Goal: Task Accomplishment & Management: Manage account settings

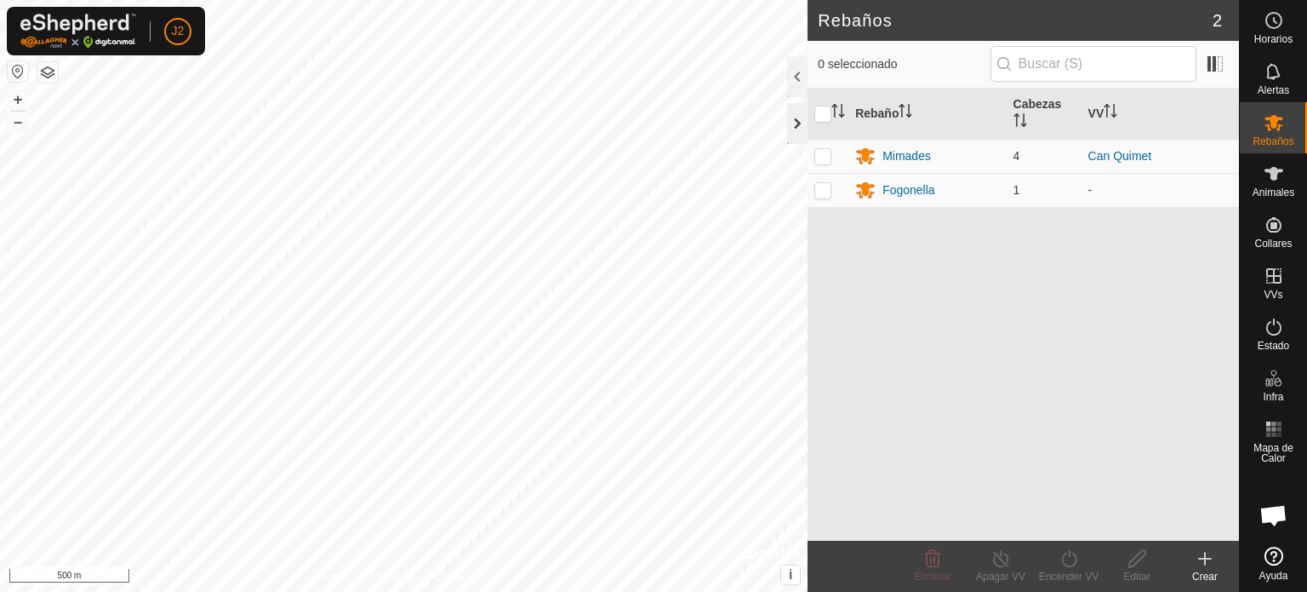
click at [795, 123] on div at bounding box center [797, 123] width 20 height 41
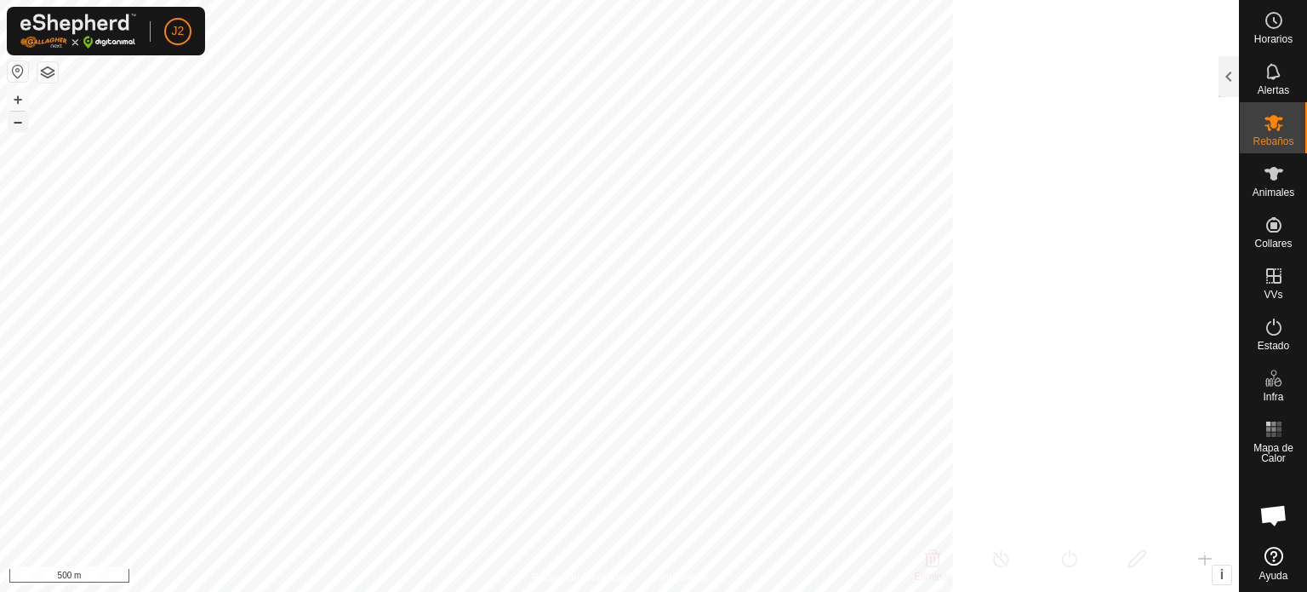
click at [14, 122] on button "–" at bounding box center [18, 121] width 20 height 20
click at [1266, 187] on span "Animales" at bounding box center [1274, 192] width 42 height 10
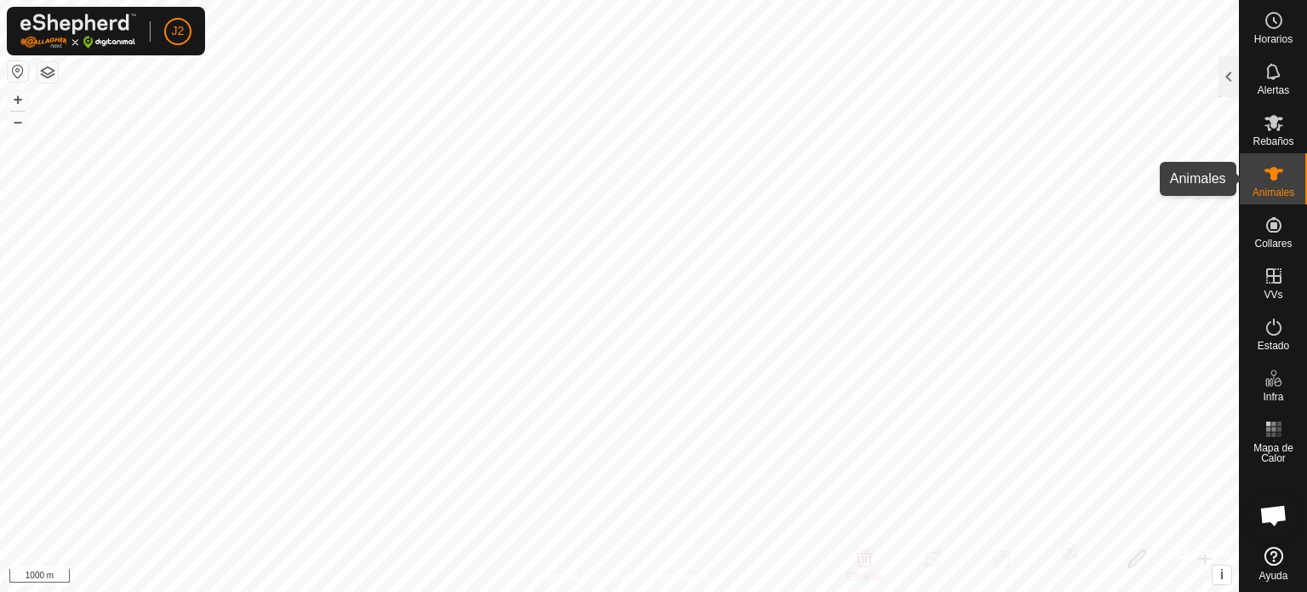
click at [1266, 187] on span "Animales" at bounding box center [1274, 192] width 42 height 10
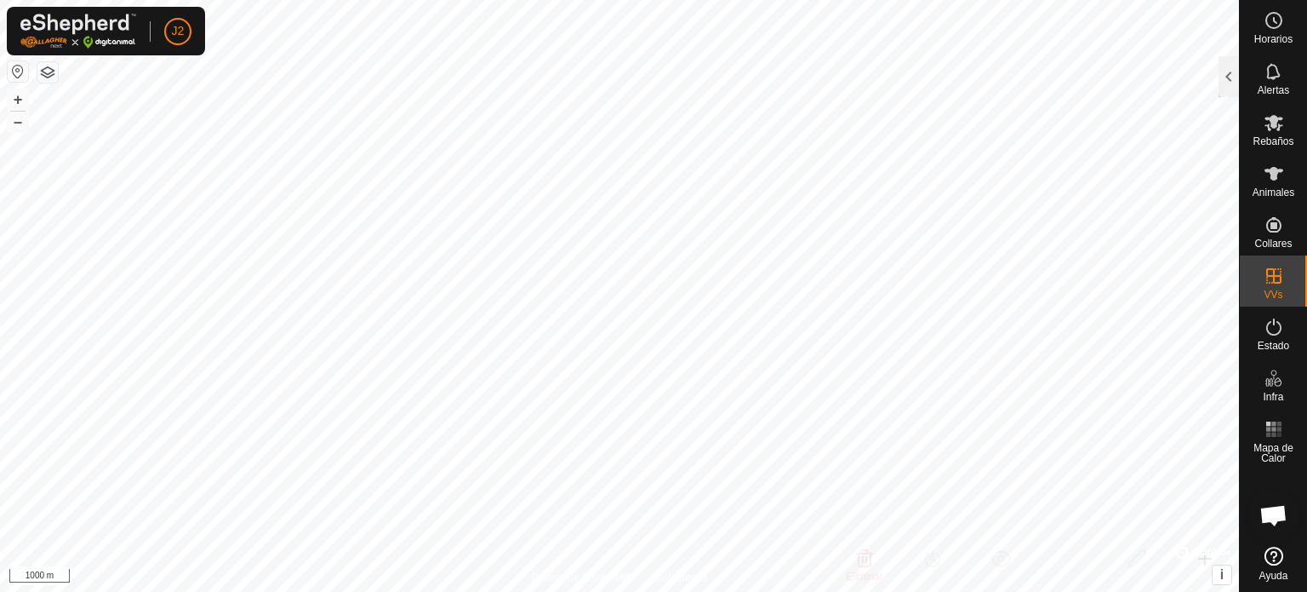
checkbox input "true"
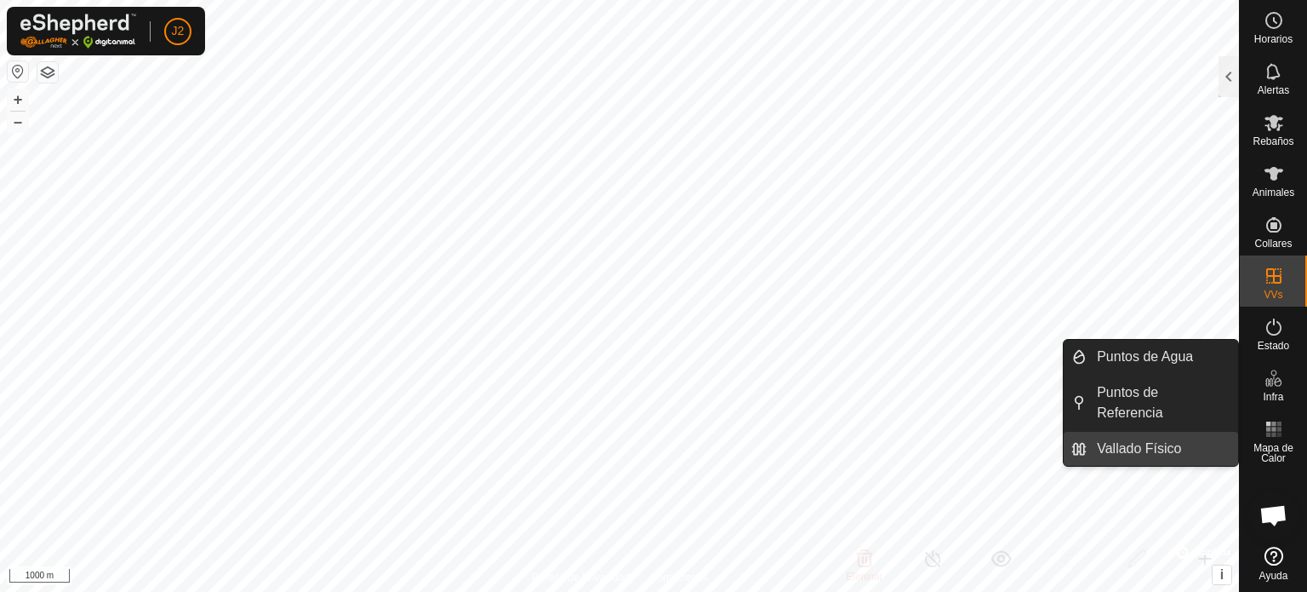
click at [1188, 432] on link "Vallado Físico" at bounding box center [1163, 449] width 152 height 34
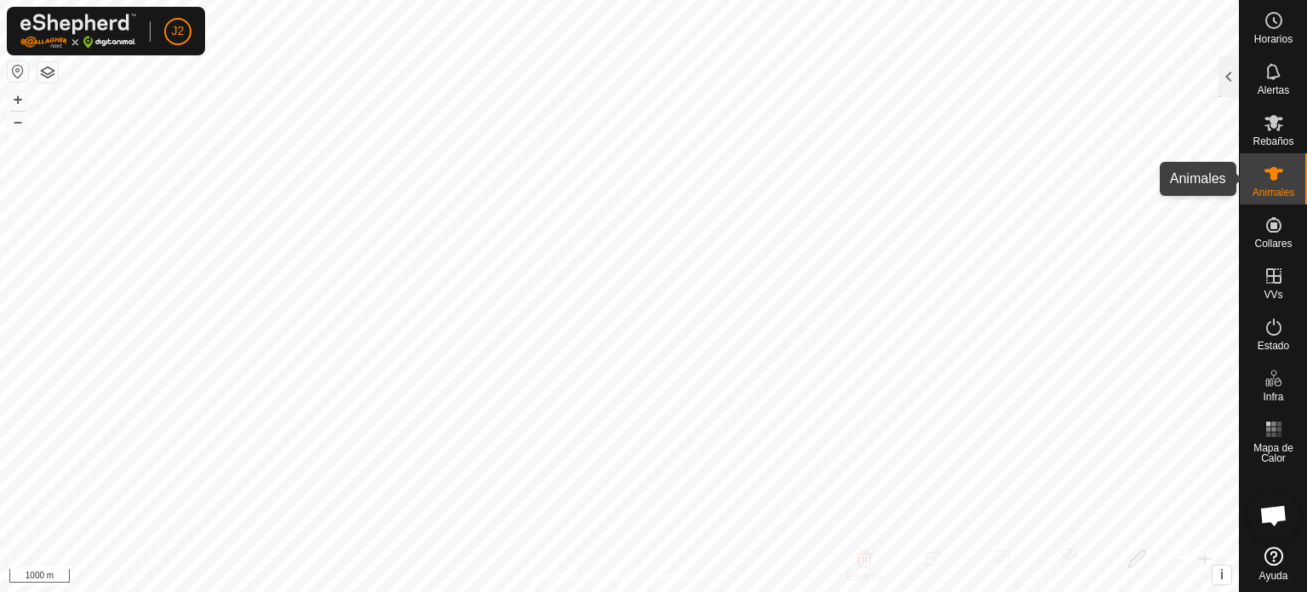
click at [1266, 186] on es-animals-svg-icon at bounding box center [1274, 173] width 31 height 27
click at [1281, 178] on icon at bounding box center [1274, 173] width 20 height 20
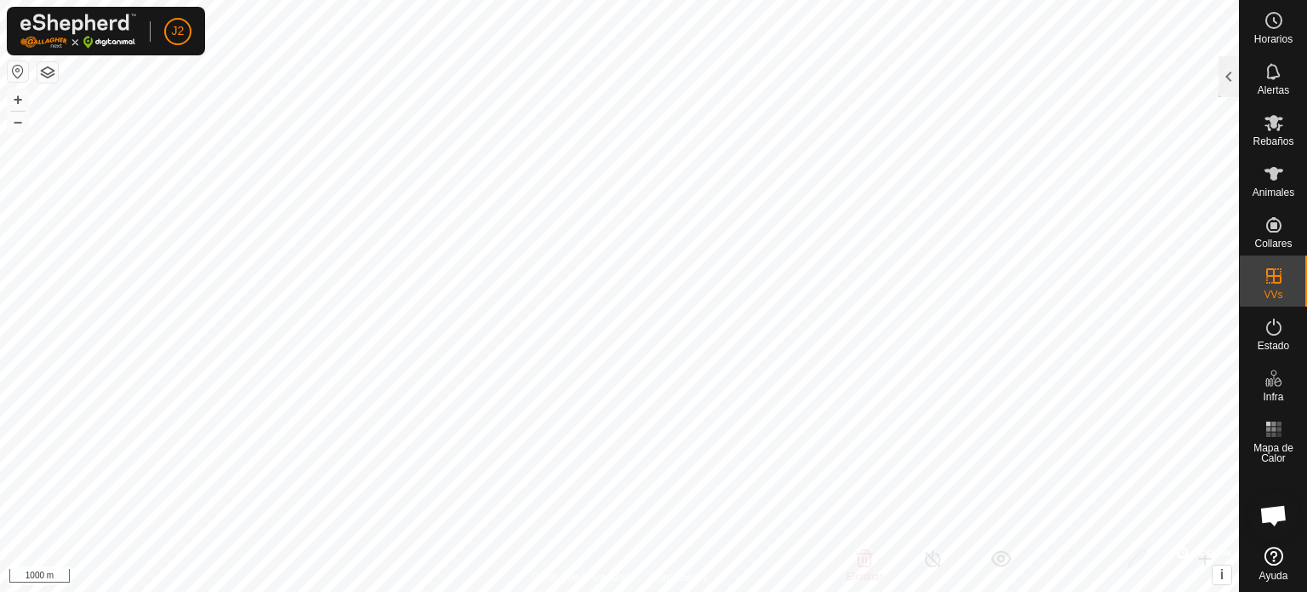
checkbox input "false"
click at [1277, 180] on icon at bounding box center [1274, 173] width 20 height 20
click at [1272, 179] on icon at bounding box center [1274, 174] width 19 height 14
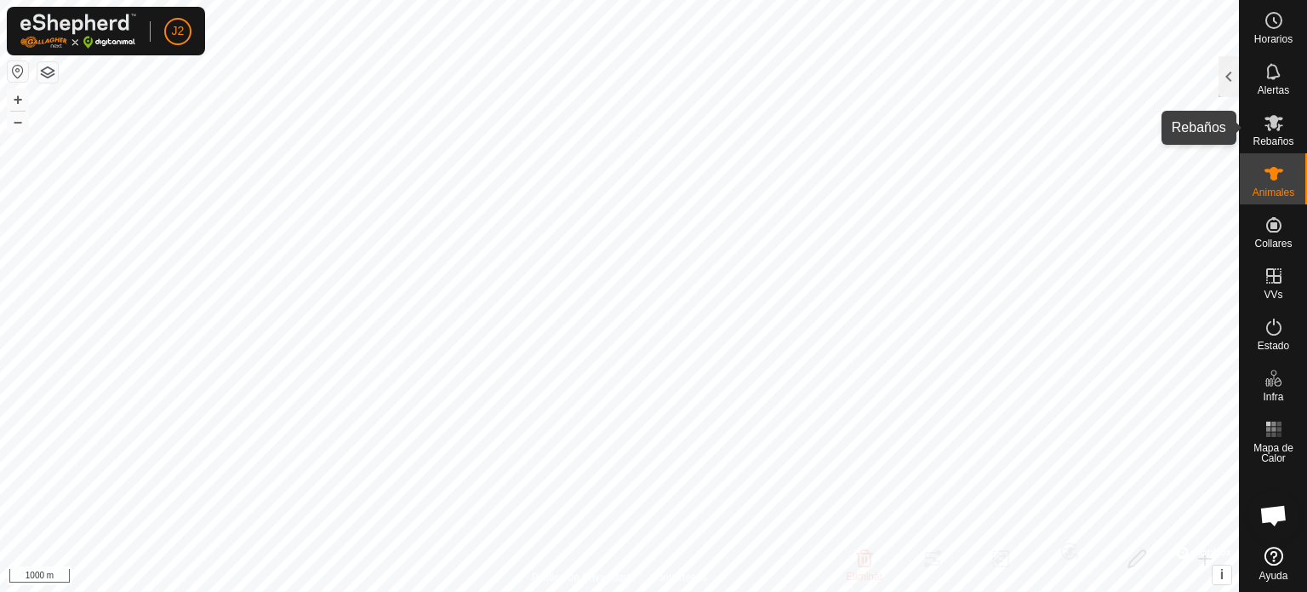
click at [1278, 123] on icon at bounding box center [1274, 122] width 20 height 20
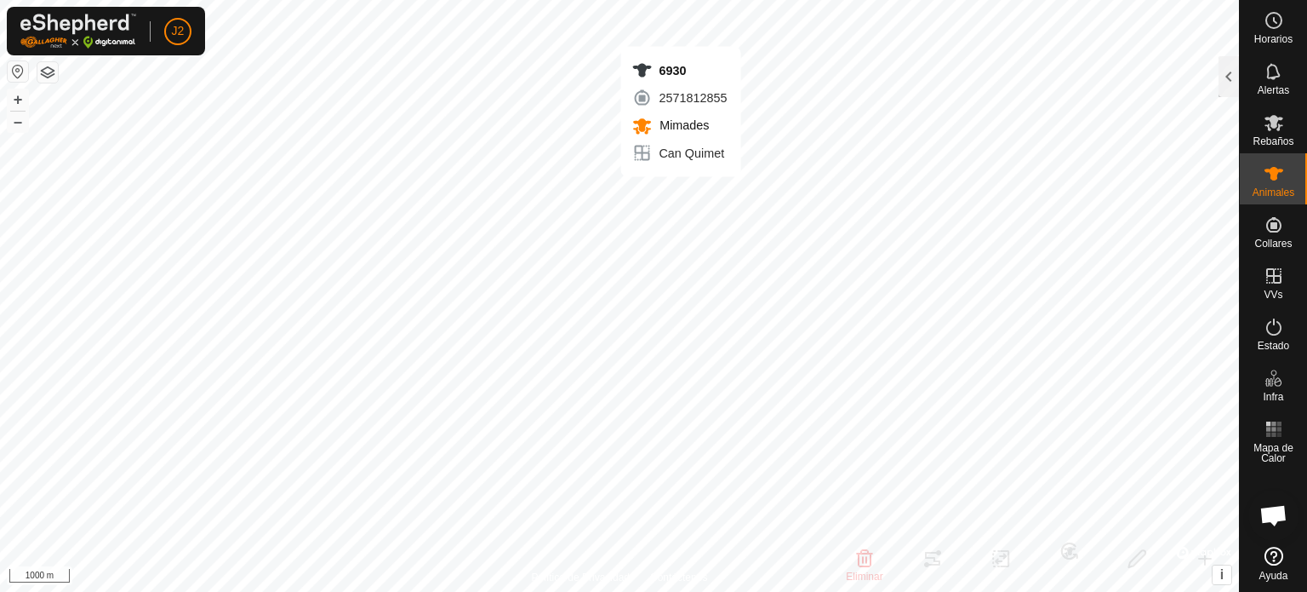
checkbox input "false"
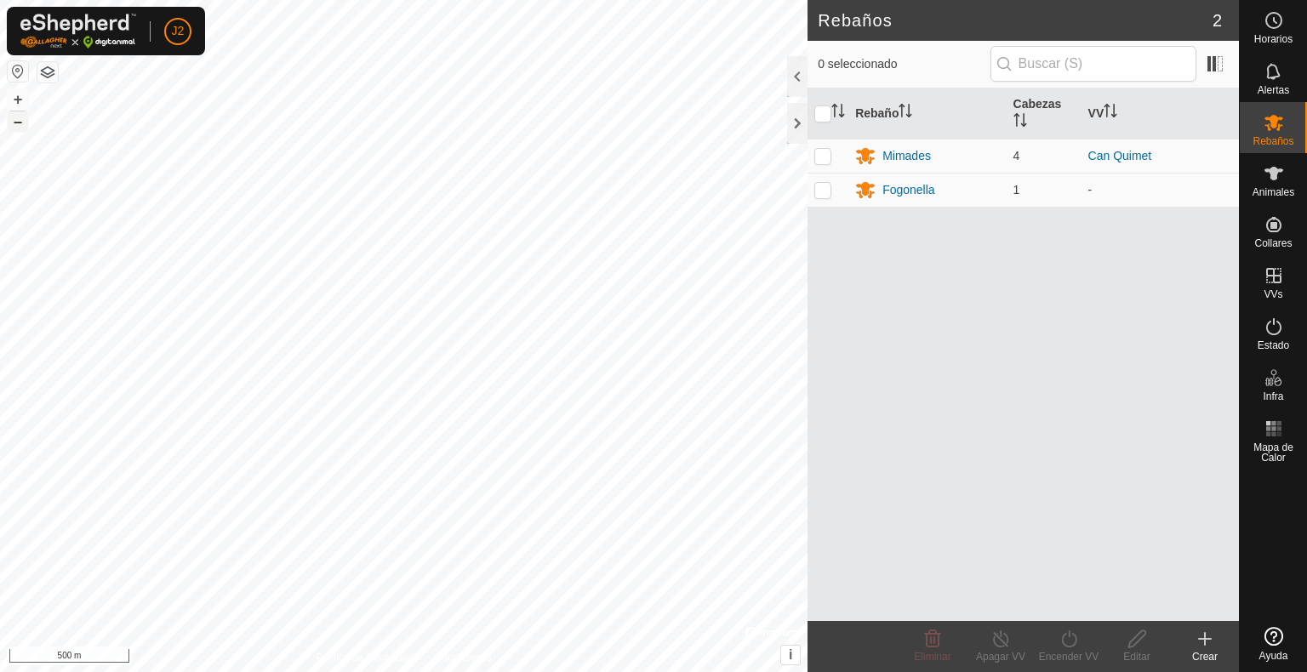
click at [20, 122] on button "–" at bounding box center [18, 121] width 20 height 20
click at [883, 157] on link "Can Quimet" at bounding box center [1121, 156] width 64 height 14
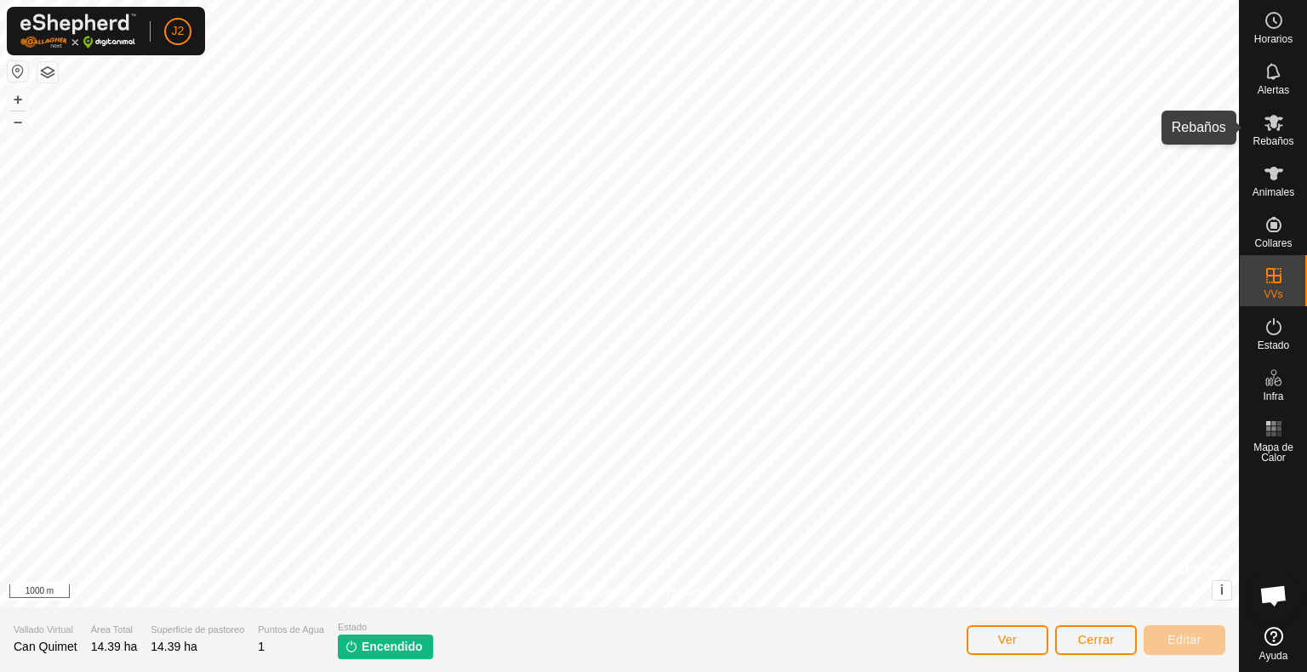
click at [883, 138] on span "Rebaños" at bounding box center [1273, 141] width 41 height 10
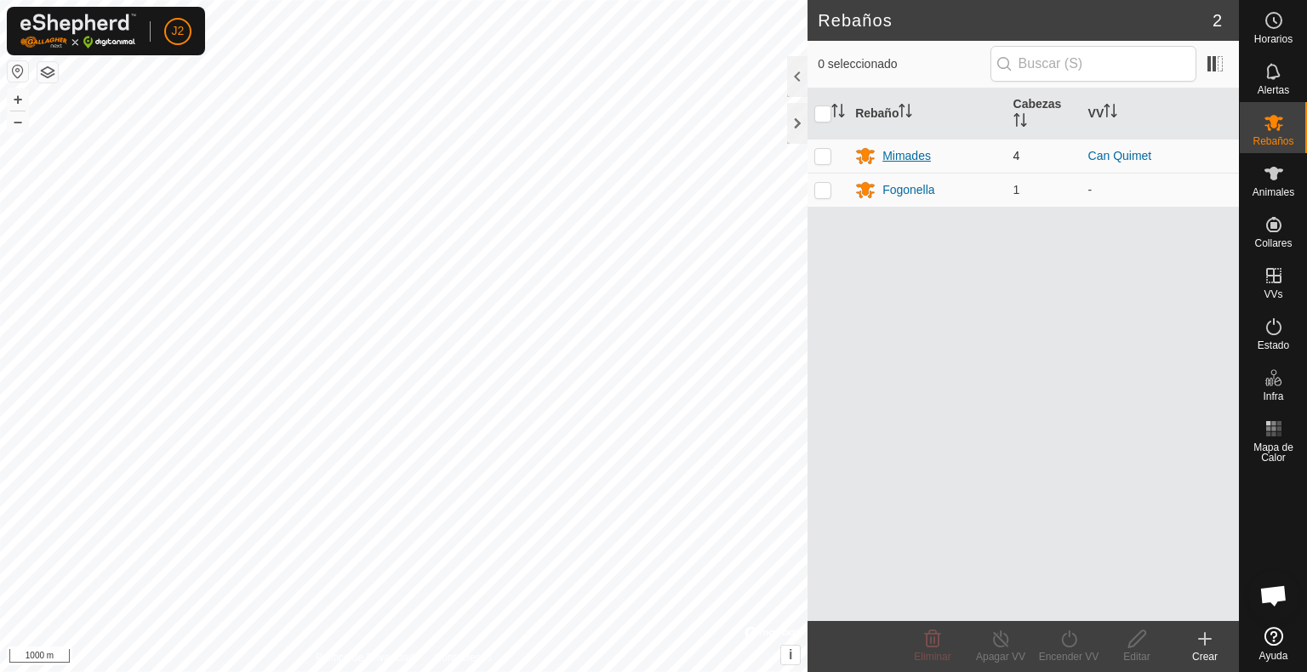
click at [883, 154] on div "Mimades" at bounding box center [907, 156] width 49 height 18
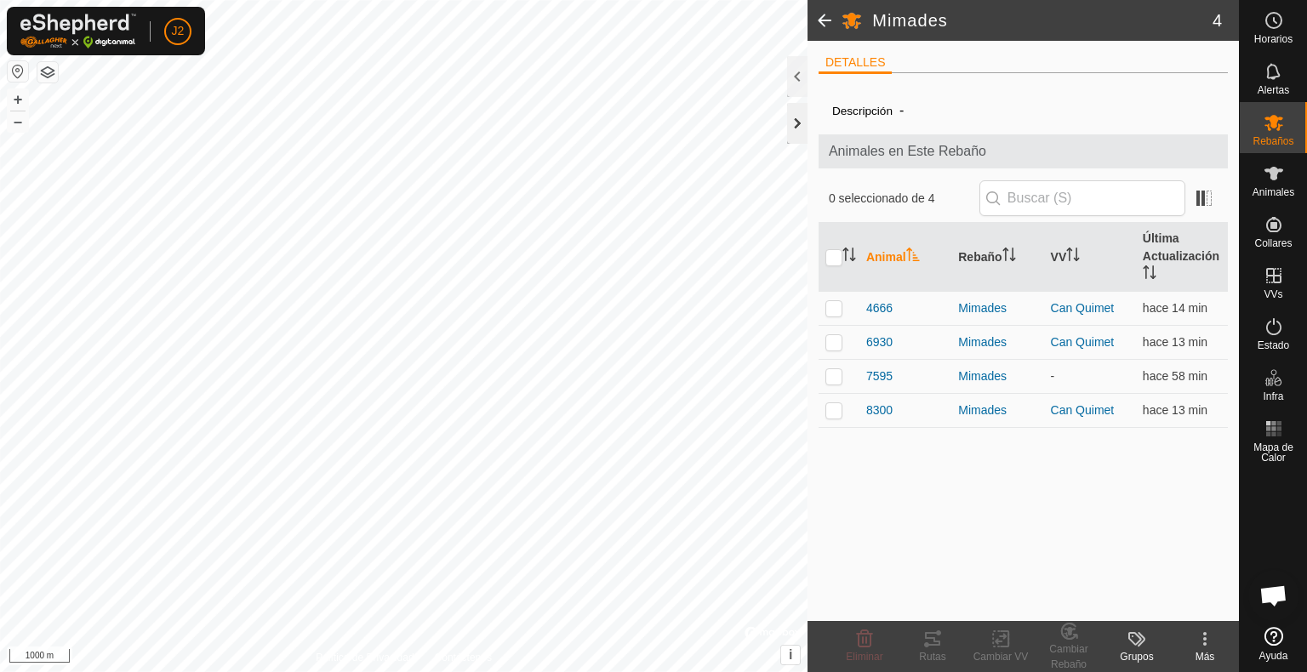
click at [792, 123] on div at bounding box center [797, 123] width 20 height 41
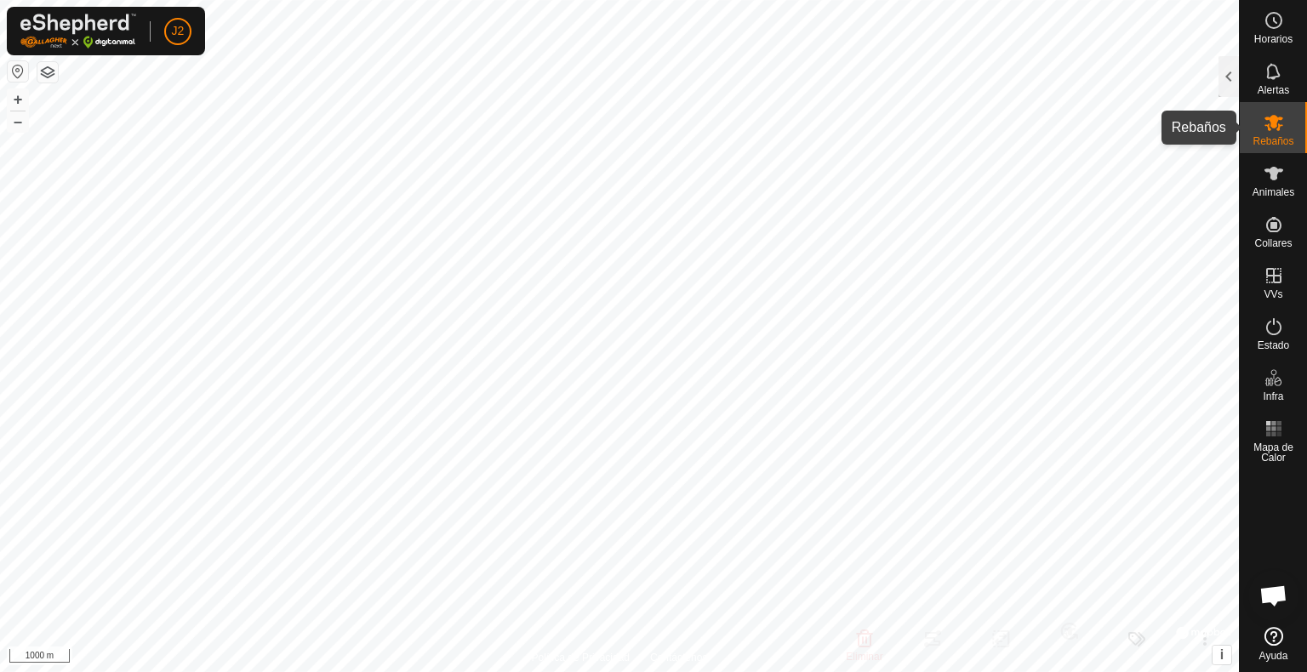
click at [883, 134] on es-mob-svg-icon at bounding box center [1274, 122] width 31 height 27
click at [883, 120] on icon at bounding box center [1274, 123] width 19 height 16
click at [883, 131] on icon at bounding box center [1274, 122] width 20 height 20
checkbox input "false"
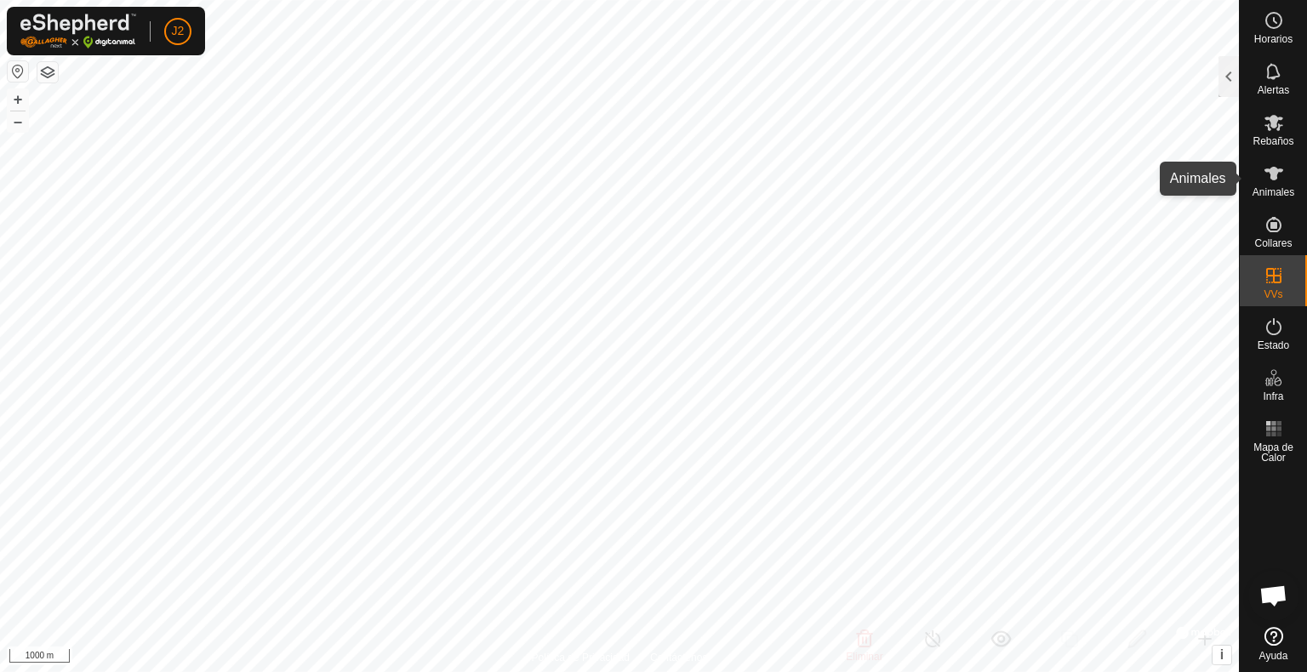
click at [883, 183] on icon at bounding box center [1274, 173] width 20 height 20
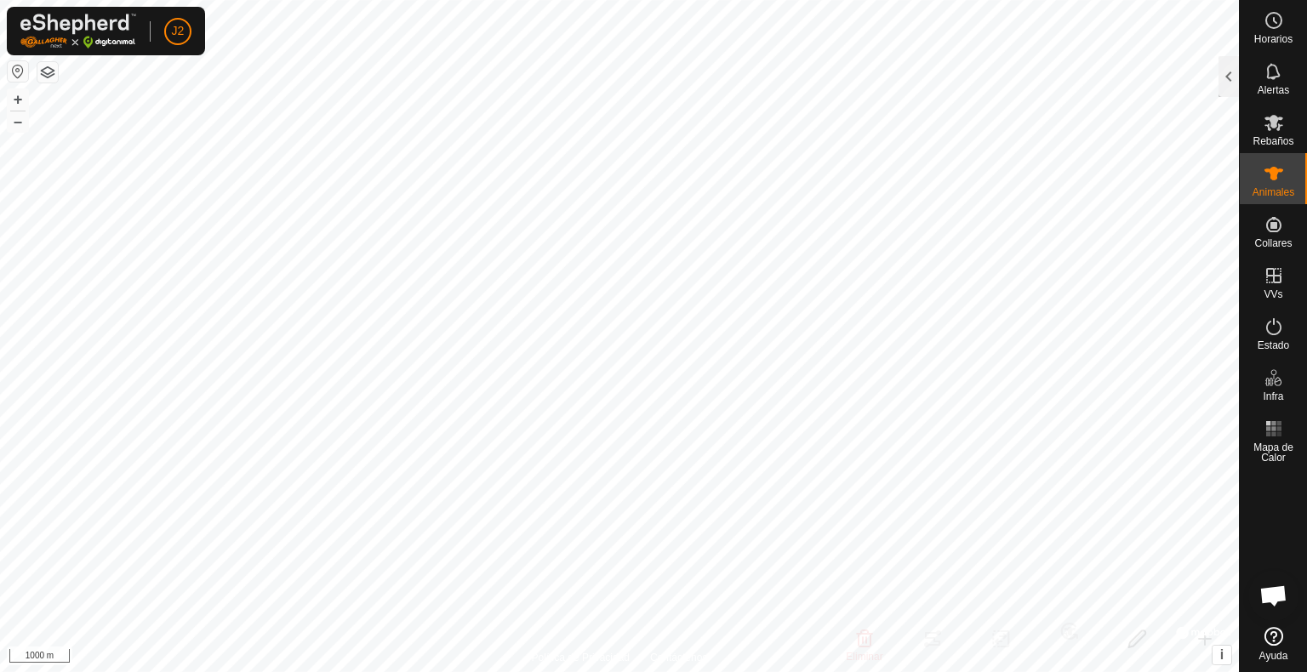
click at [883, 183] on icon at bounding box center [1274, 173] width 20 height 20
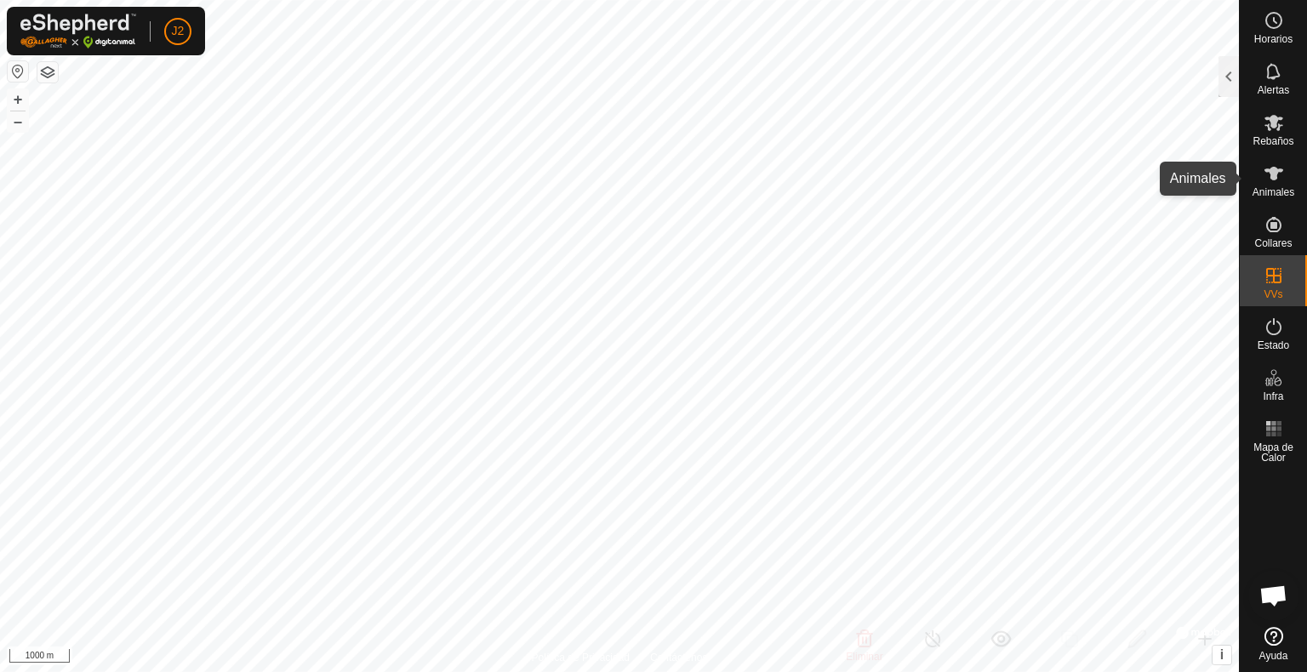
click at [883, 187] on span "Animales" at bounding box center [1274, 192] width 42 height 10
checkbox input "false"
click at [883, 180] on icon at bounding box center [1274, 173] width 20 height 20
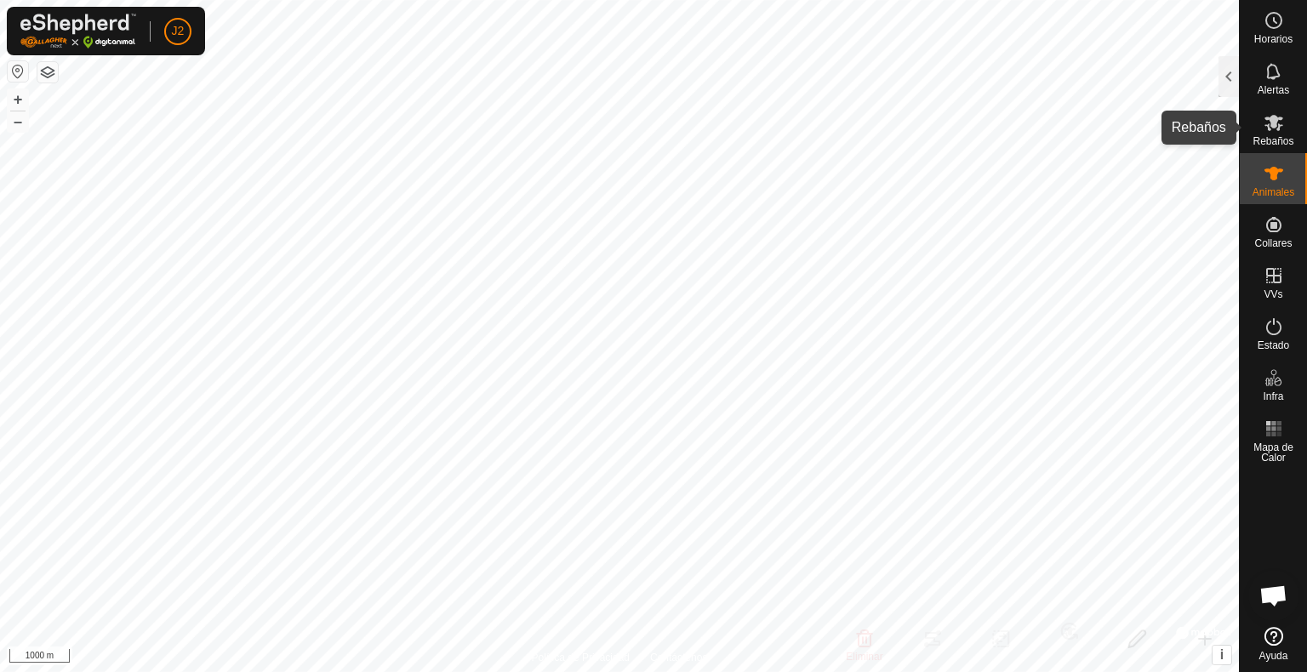
click at [883, 132] on icon at bounding box center [1274, 122] width 20 height 20
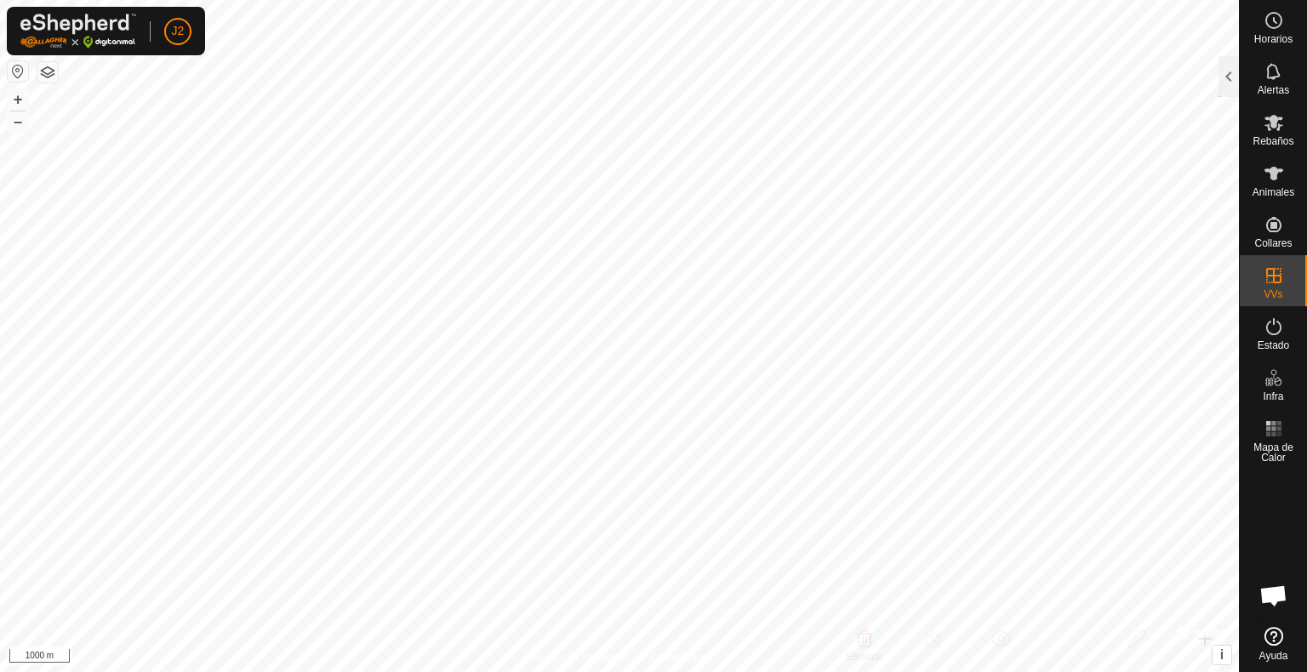
checkbox input "true"
checkbox input "false"
click at [15, 121] on button "–" at bounding box center [18, 121] width 20 height 20
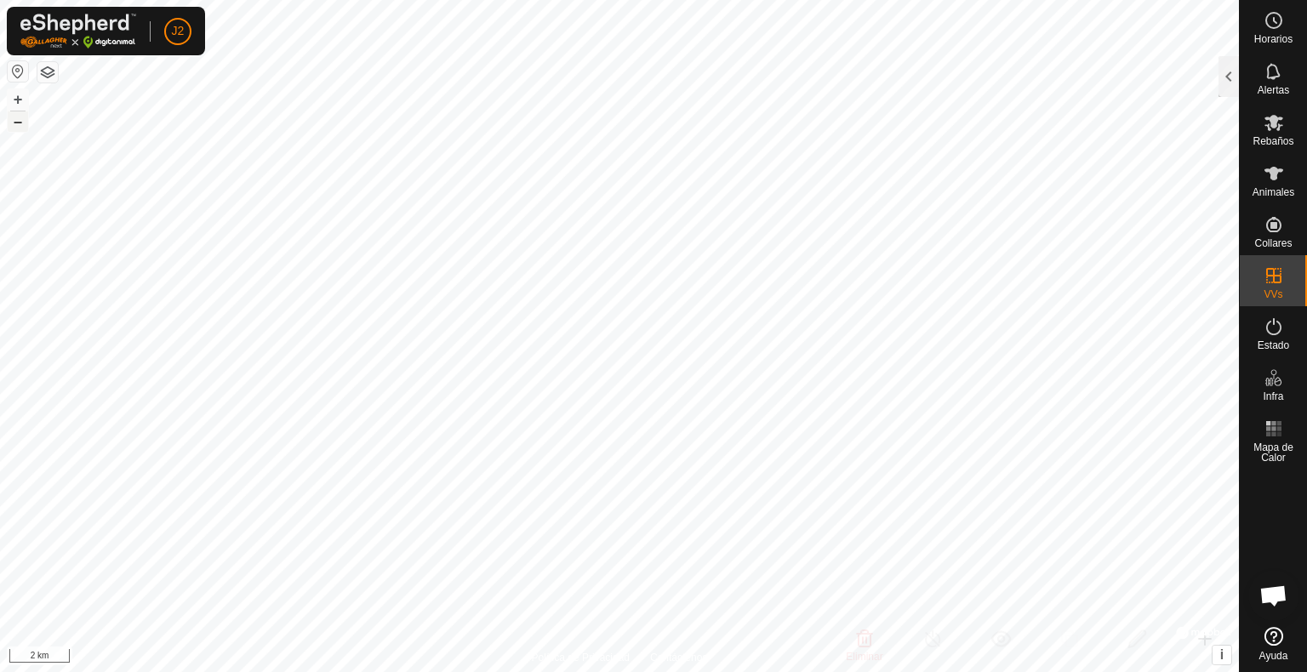
click at [15, 121] on button "–" at bounding box center [18, 121] width 20 height 20
